Goal: Transaction & Acquisition: Subscribe to service/newsletter

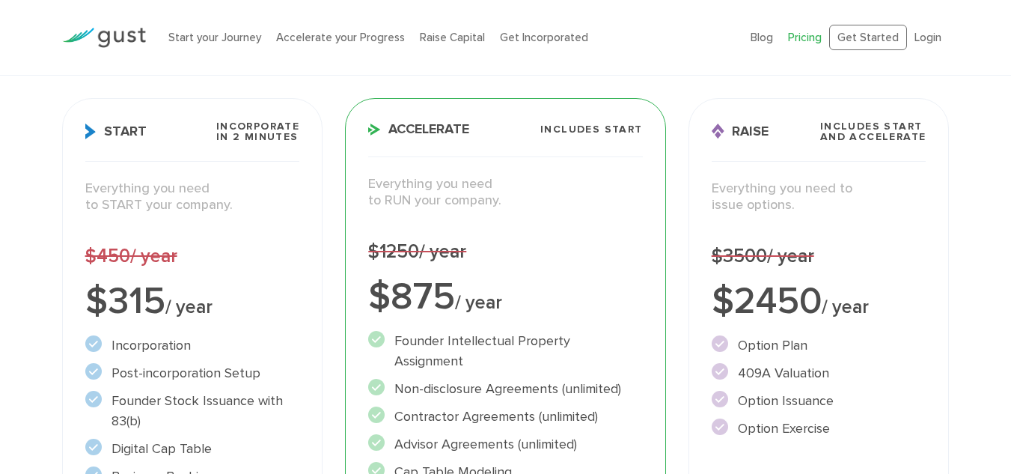
scroll to position [212, 0]
click at [266, 260] on div "$450 / year" at bounding box center [192, 255] width 215 height 24
click at [160, 140] on h3 "Start Incorporate in 2 Minutes" at bounding box center [192, 140] width 215 height 40
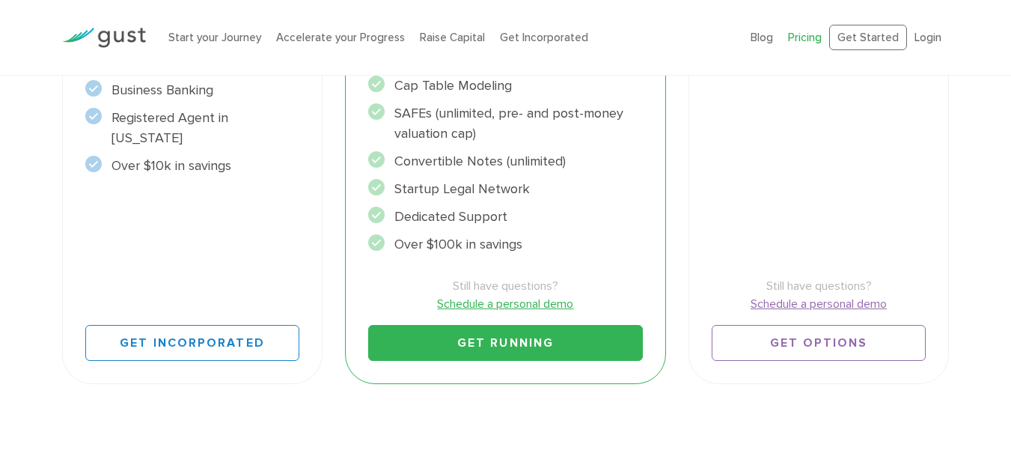
scroll to position [604, 0]
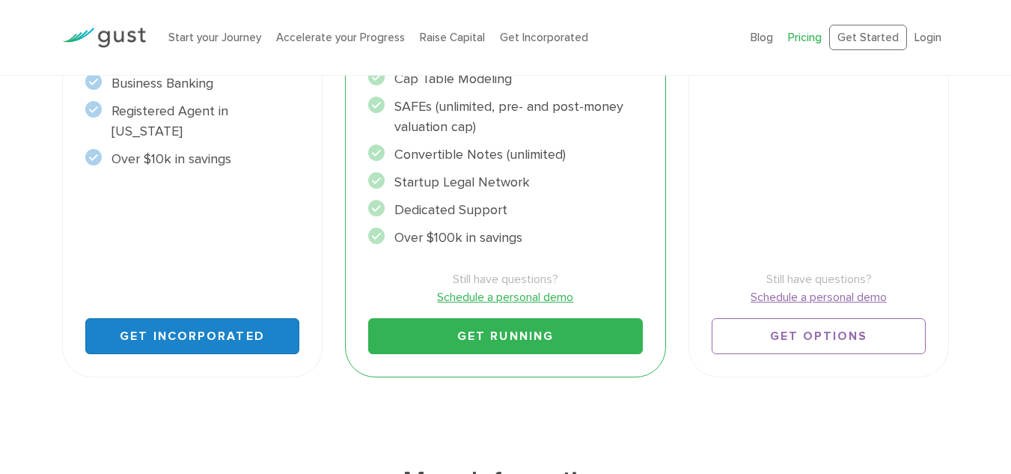
click at [170, 330] on link "Get Incorporated" at bounding box center [192, 336] width 215 height 36
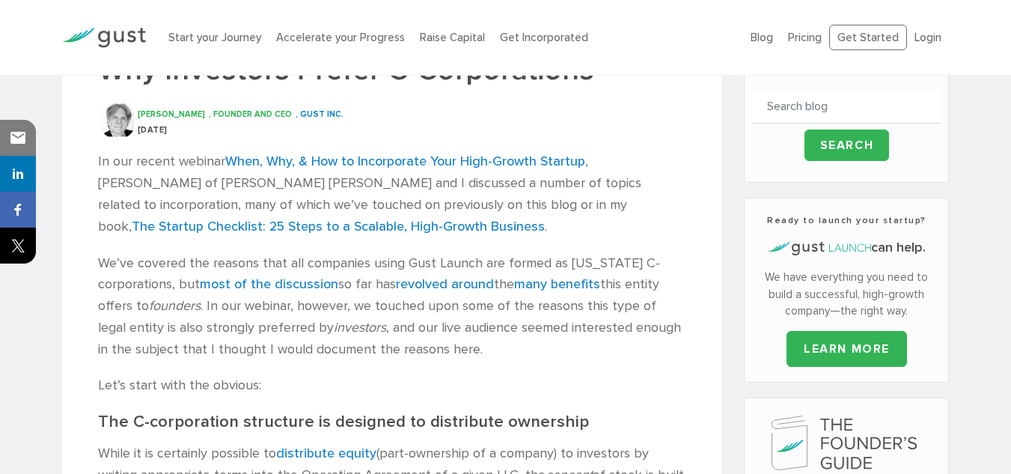
scroll to position [320, 0]
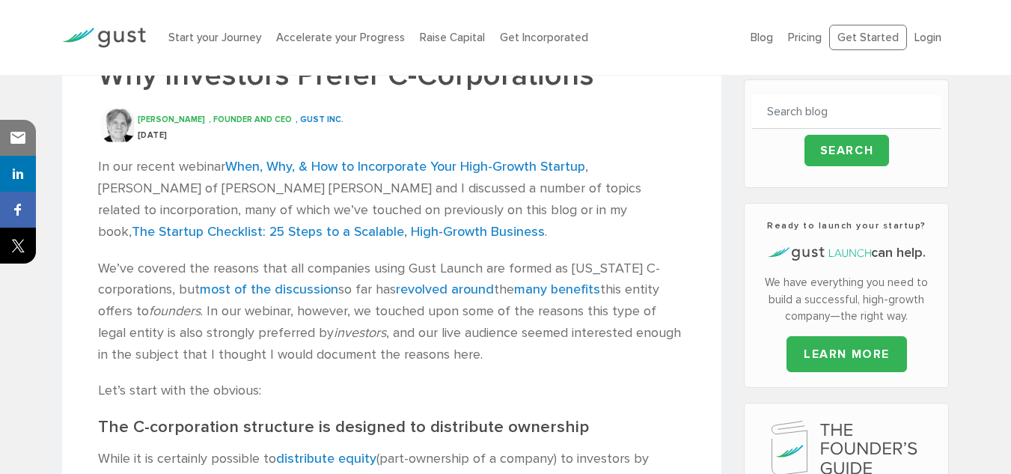
click at [179, 120] on span "David S. Rose" at bounding box center [171, 119] width 67 height 10
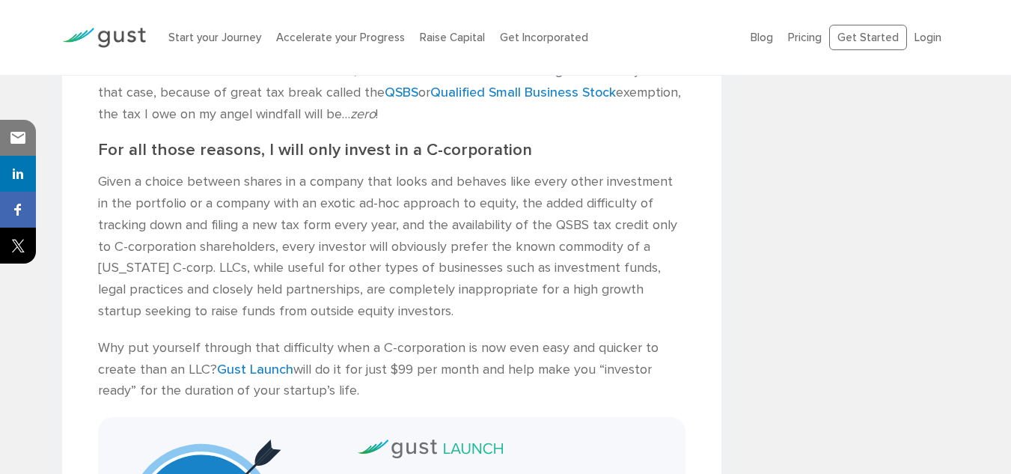
scroll to position [1987, 0]
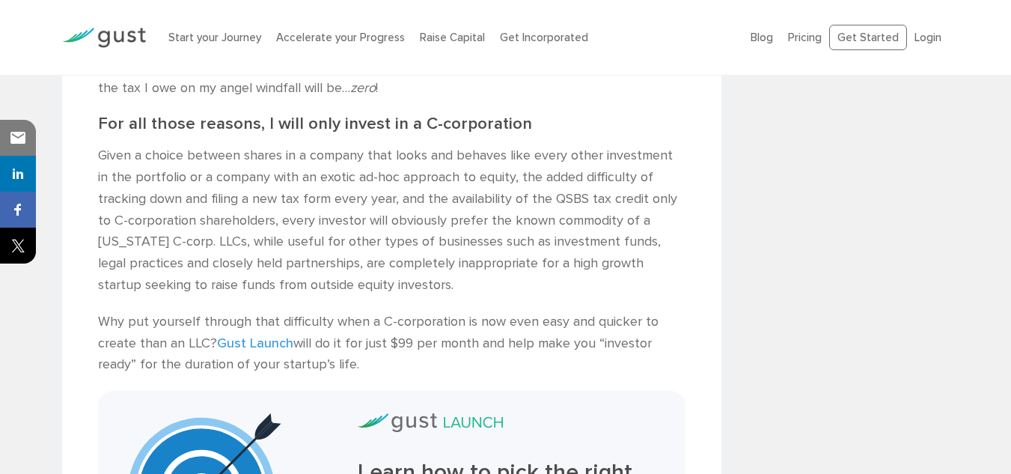
click at [242, 335] on link "Gust Launch" at bounding box center [255, 343] width 76 height 16
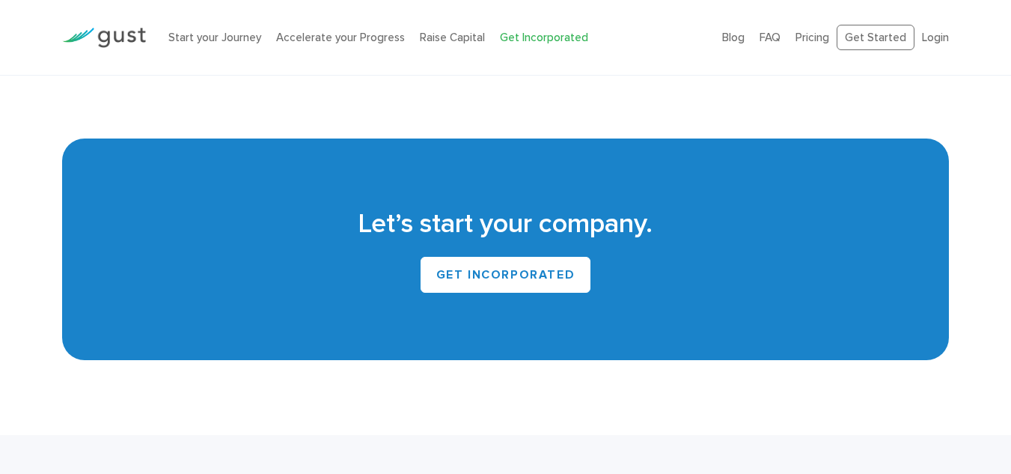
scroll to position [8927, 0]
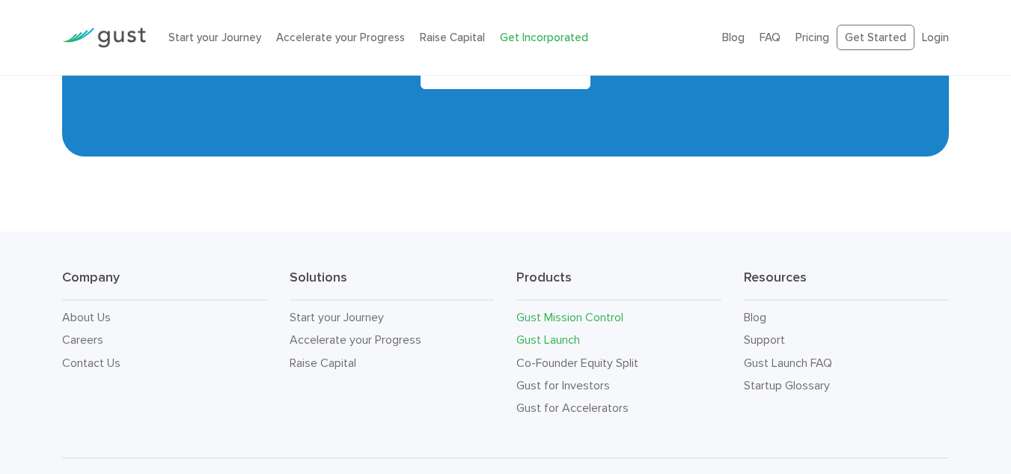
click at [605, 310] on link "Gust Mission Control" at bounding box center [569, 317] width 107 height 14
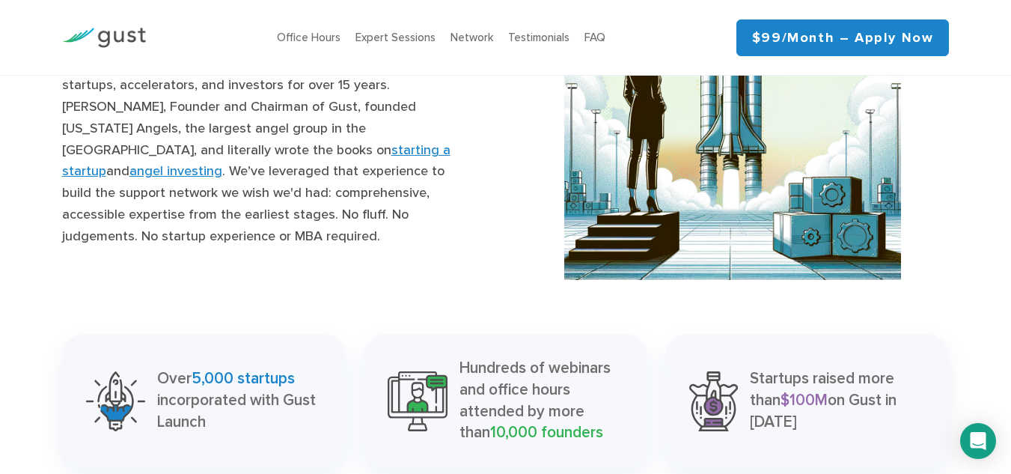
scroll to position [1743, 0]
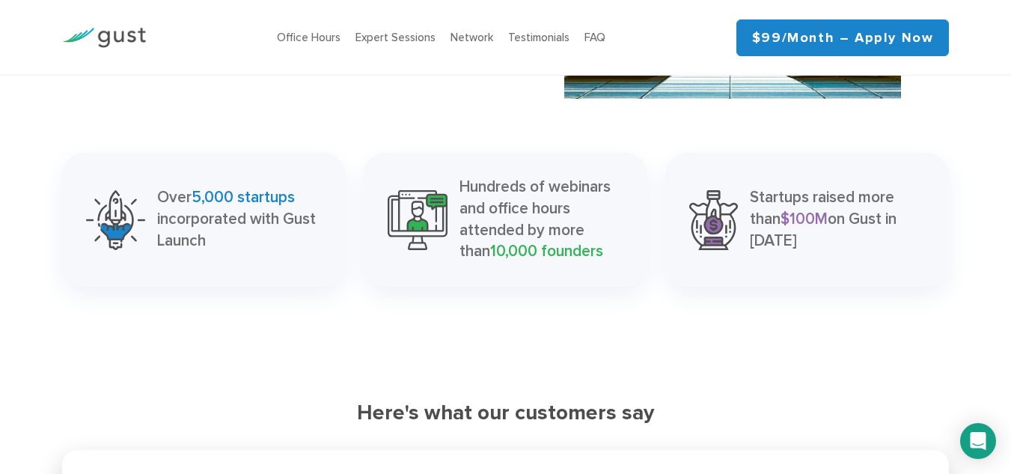
click at [800, 37] on link "$99/month – Apply Now" at bounding box center [842, 37] width 213 height 37
